Goal: Find specific page/section

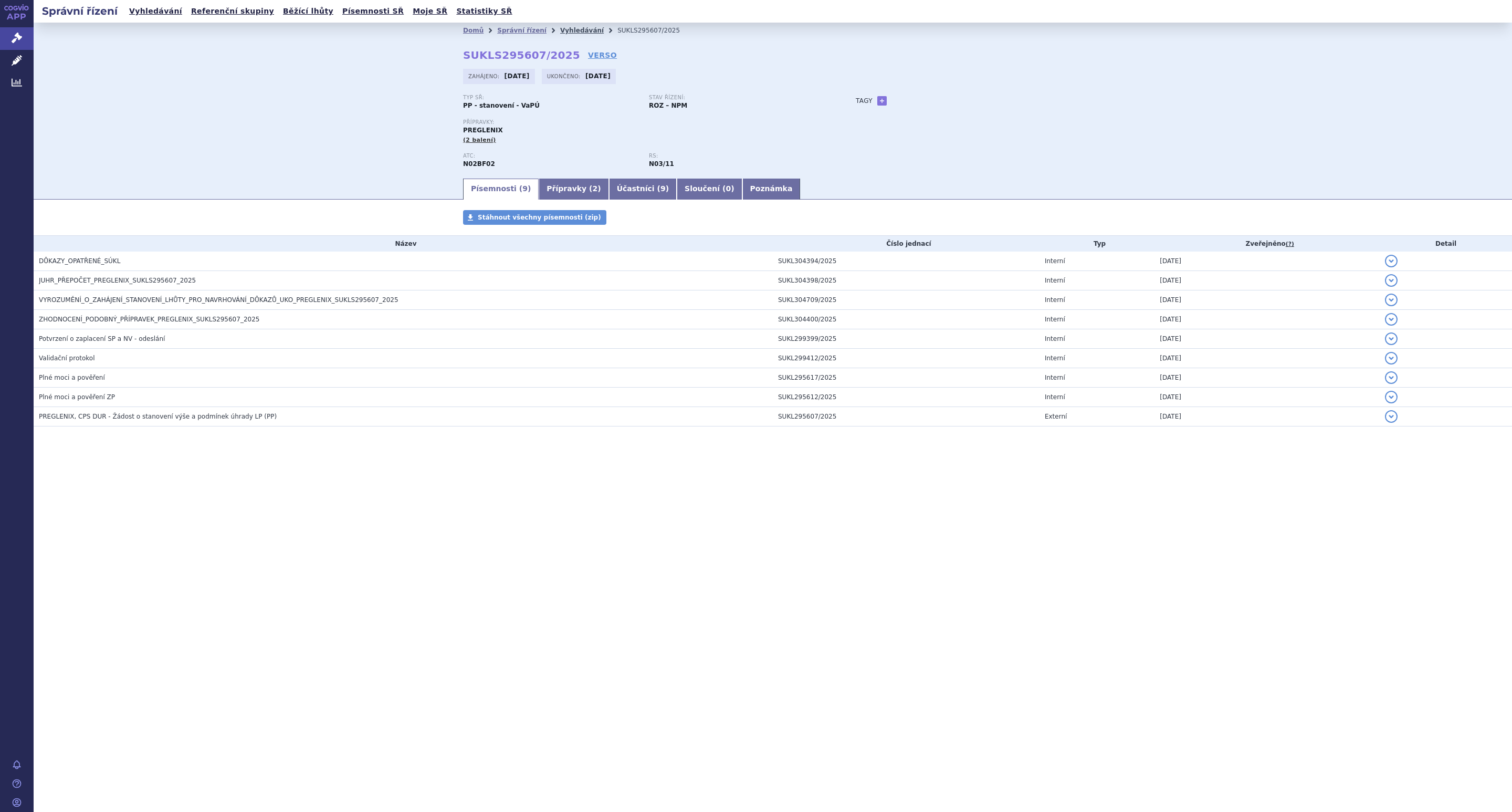
drag, startPoint x: 0, startPoint y: 0, endPoint x: 561, endPoint y: 29, distance: 561.7
click at [561, 29] on link "Vyhledávání" at bounding box center [582, 31] width 43 height 8
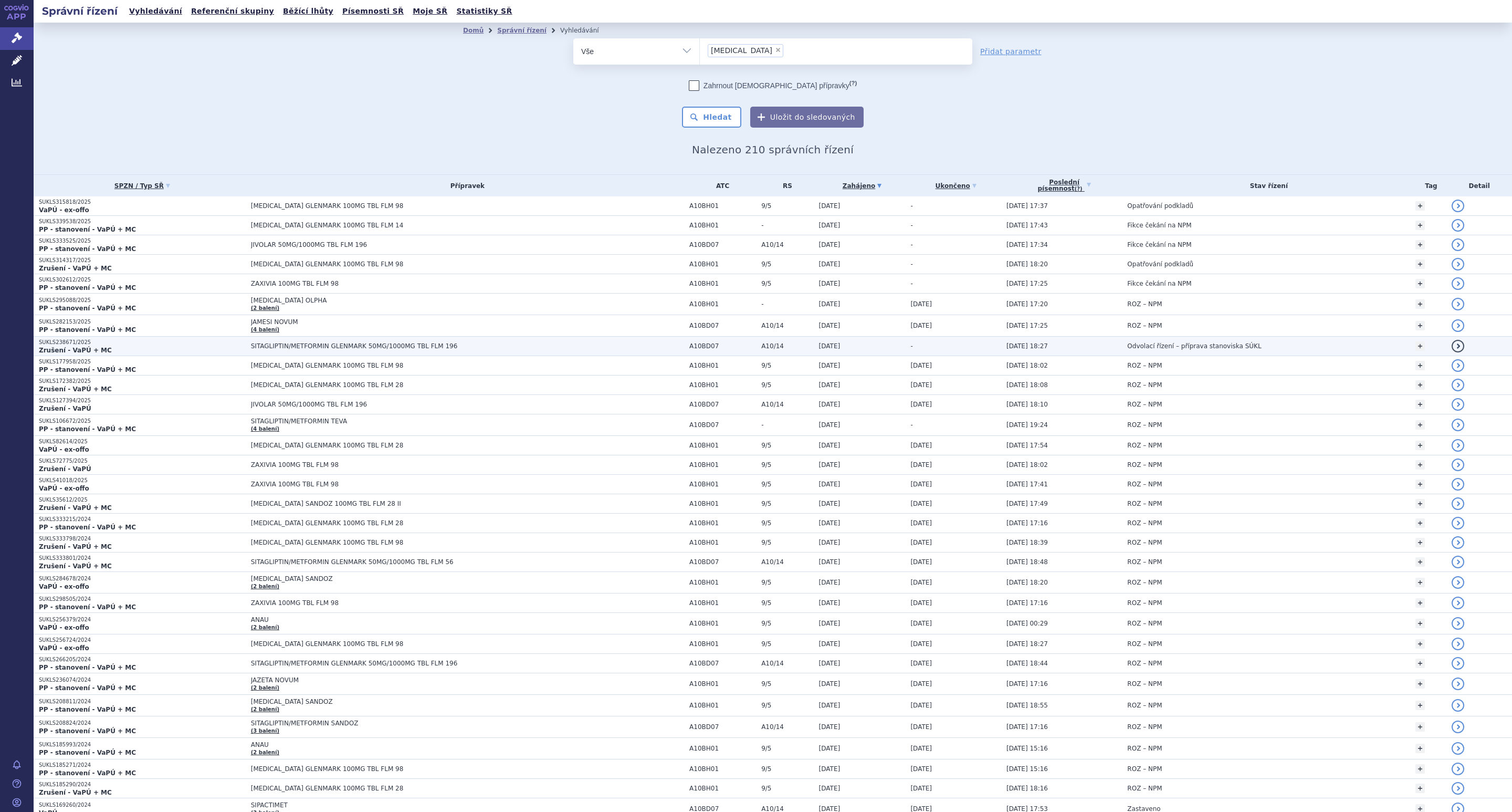
click at [302, 350] on span "SITAGLIPTIN/METFORMIN GLENMARK 50MG/1000MG TBL FLM 196" at bounding box center [382, 346] width 262 height 8
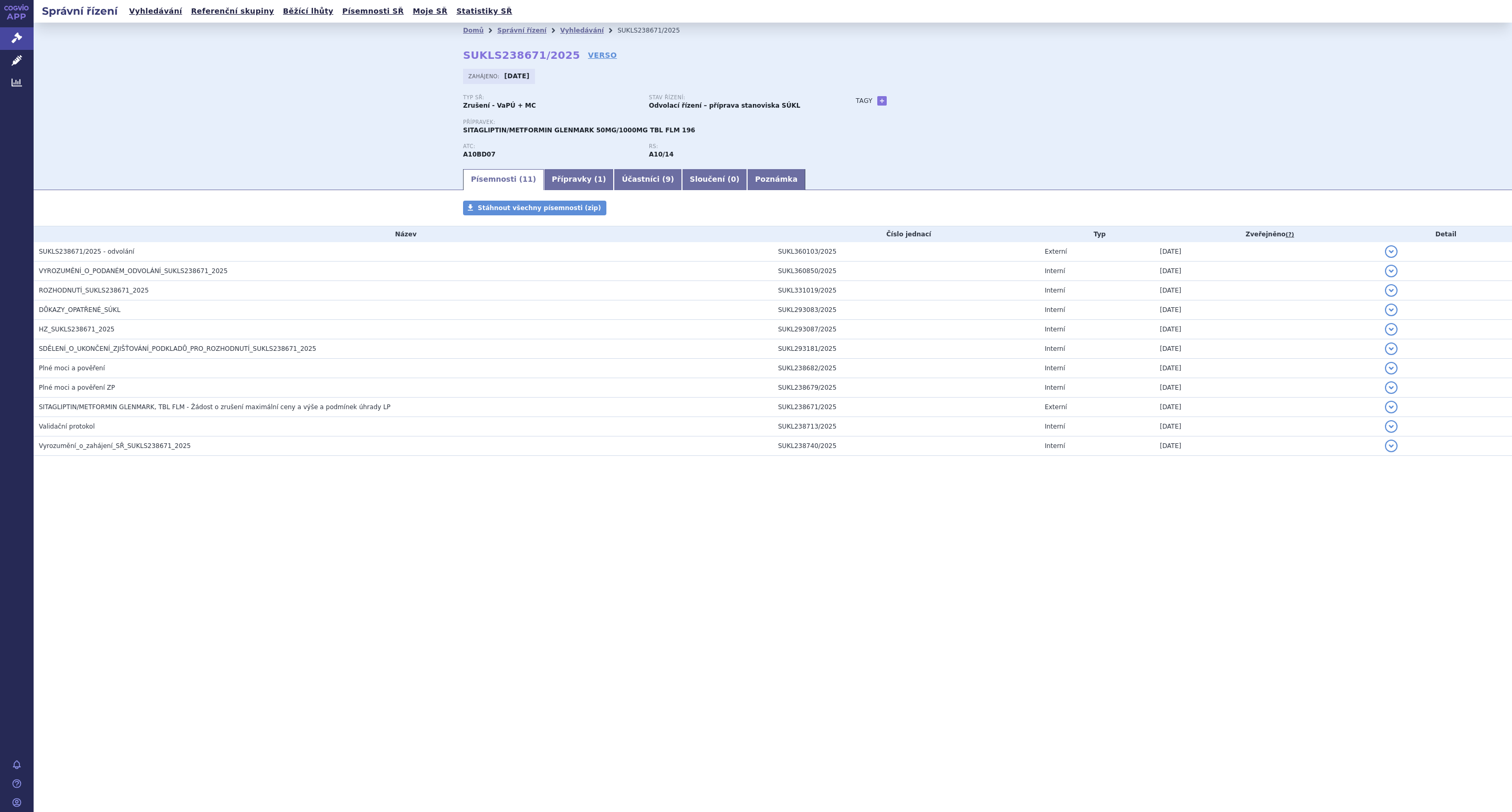
click at [207, 132] on div "Domů Správní řízení Vyhledávání SUKLS238671/2025 SUKLS238671/2025 VERSO [GEOGRA…" at bounding box center [772, 95] width 1479 height 145
